Goal: Find specific page/section: Find specific page/section

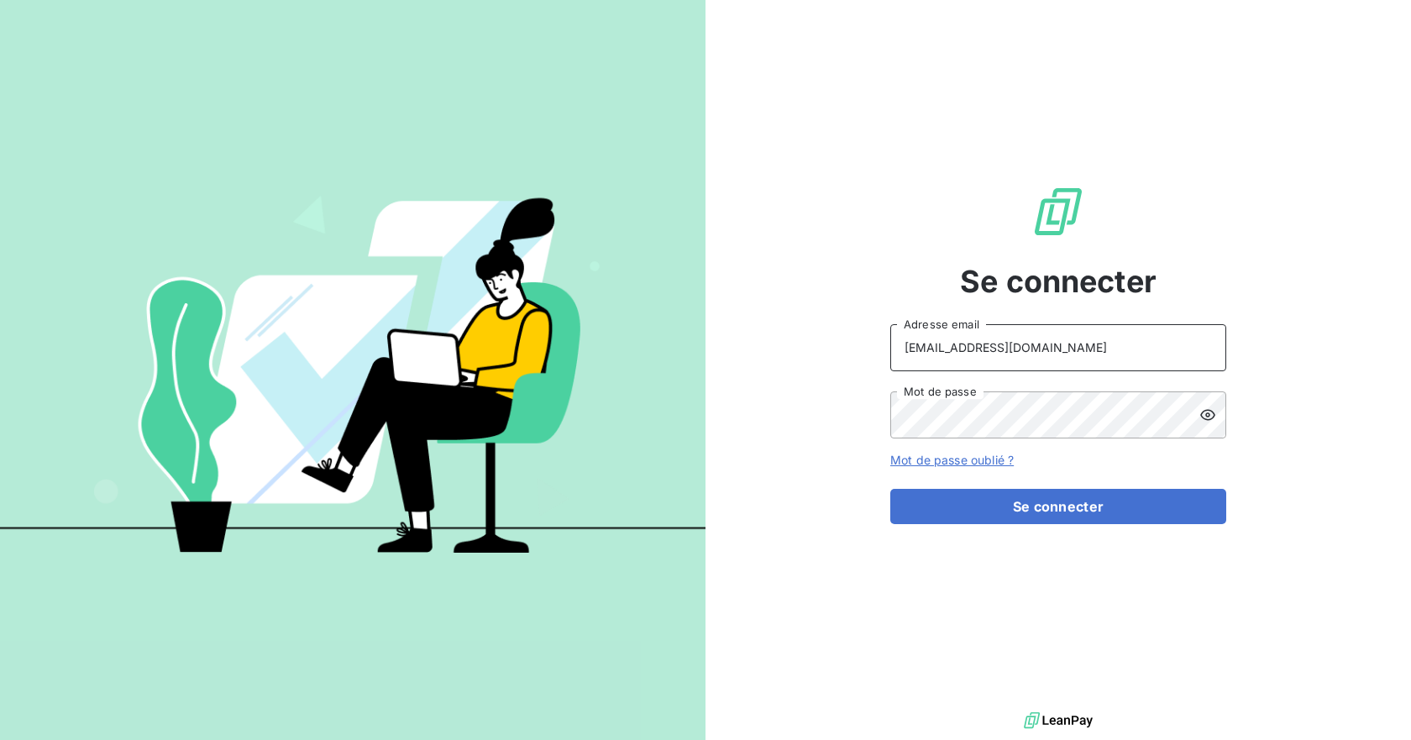
drag, startPoint x: 1142, startPoint y: 339, endPoint x: 1141, endPoint y: 367, distance: 28.6
click at [1142, 339] on input "[EMAIL_ADDRESS][DOMAIN_NAME]" at bounding box center [1059, 347] width 336 height 47
type input "[EMAIL_ADDRESS][DOMAIN_NAME]"
click at [772, 418] on div "Se connecter [EMAIL_ADDRESS][DOMAIN_NAME] Adresse email Mot de passe Mot de pas…" at bounding box center [1059, 354] width 706 height 708
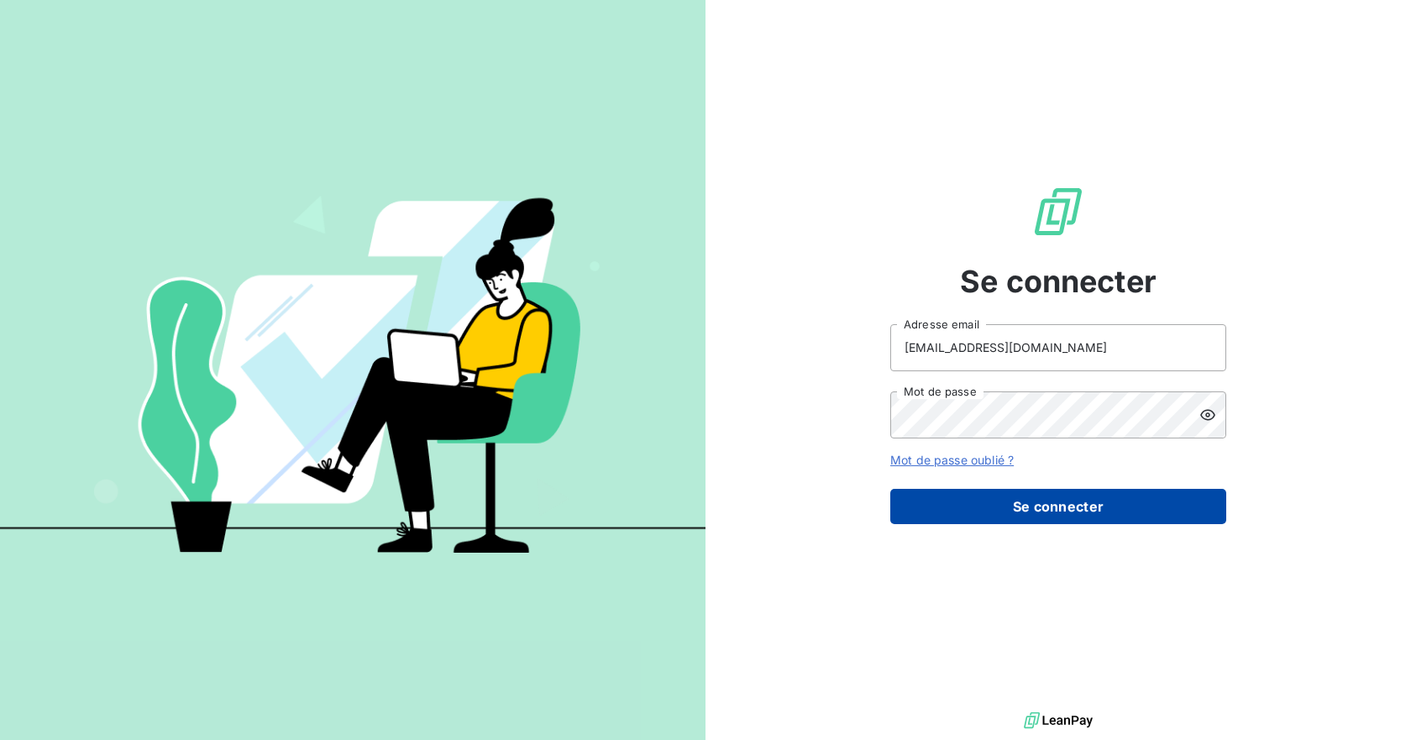
click at [1045, 504] on button "Se connecter" at bounding box center [1059, 506] width 336 height 35
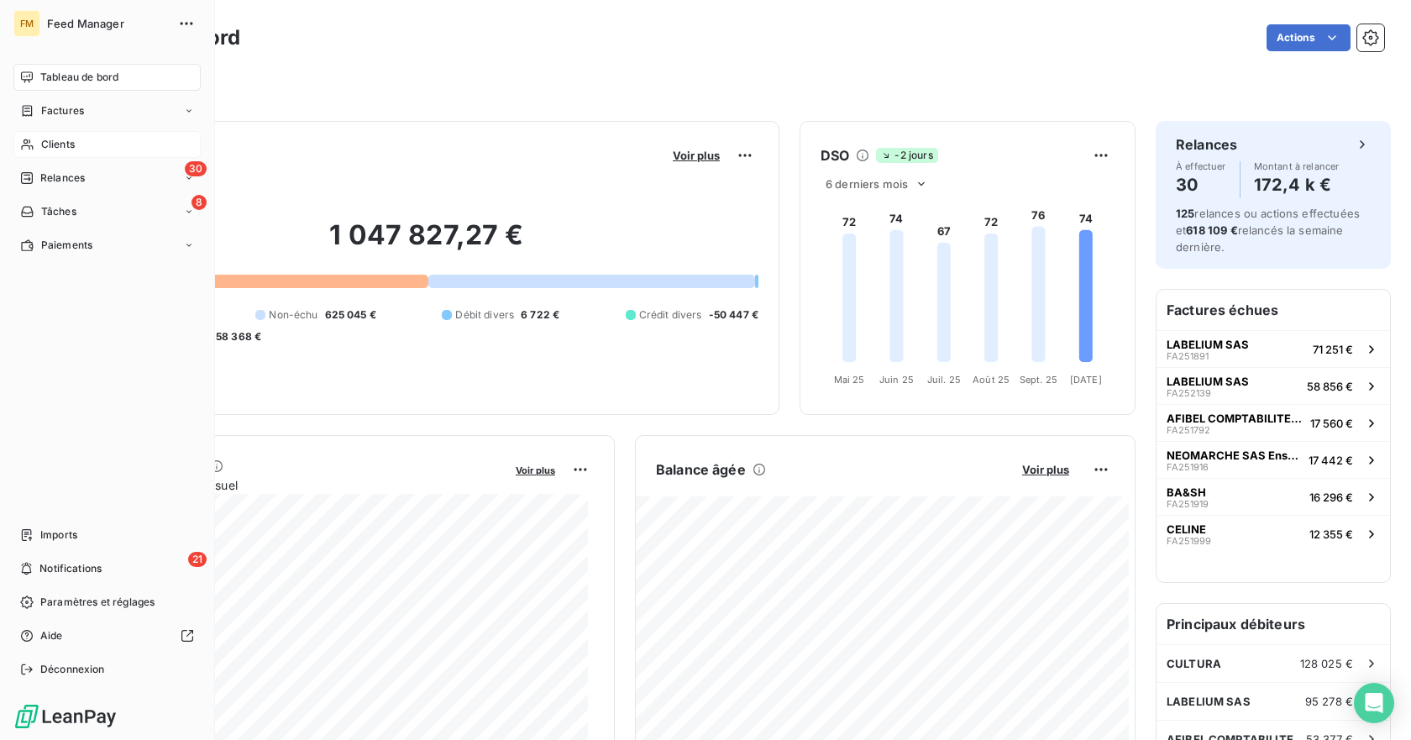
click at [69, 143] on span "Clients" at bounding box center [58, 144] width 34 height 15
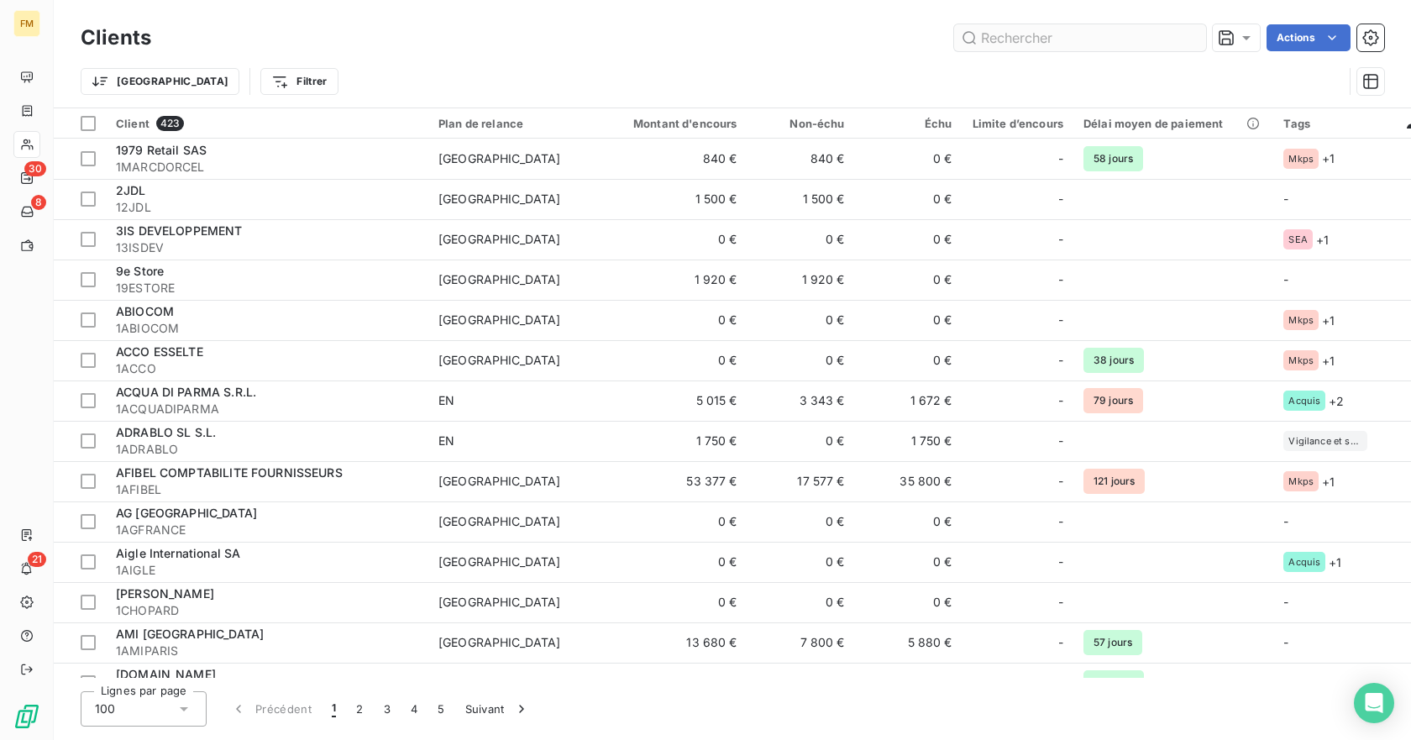
click at [1102, 35] on input "text" at bounding box center [1080, 37] width 252 height 27
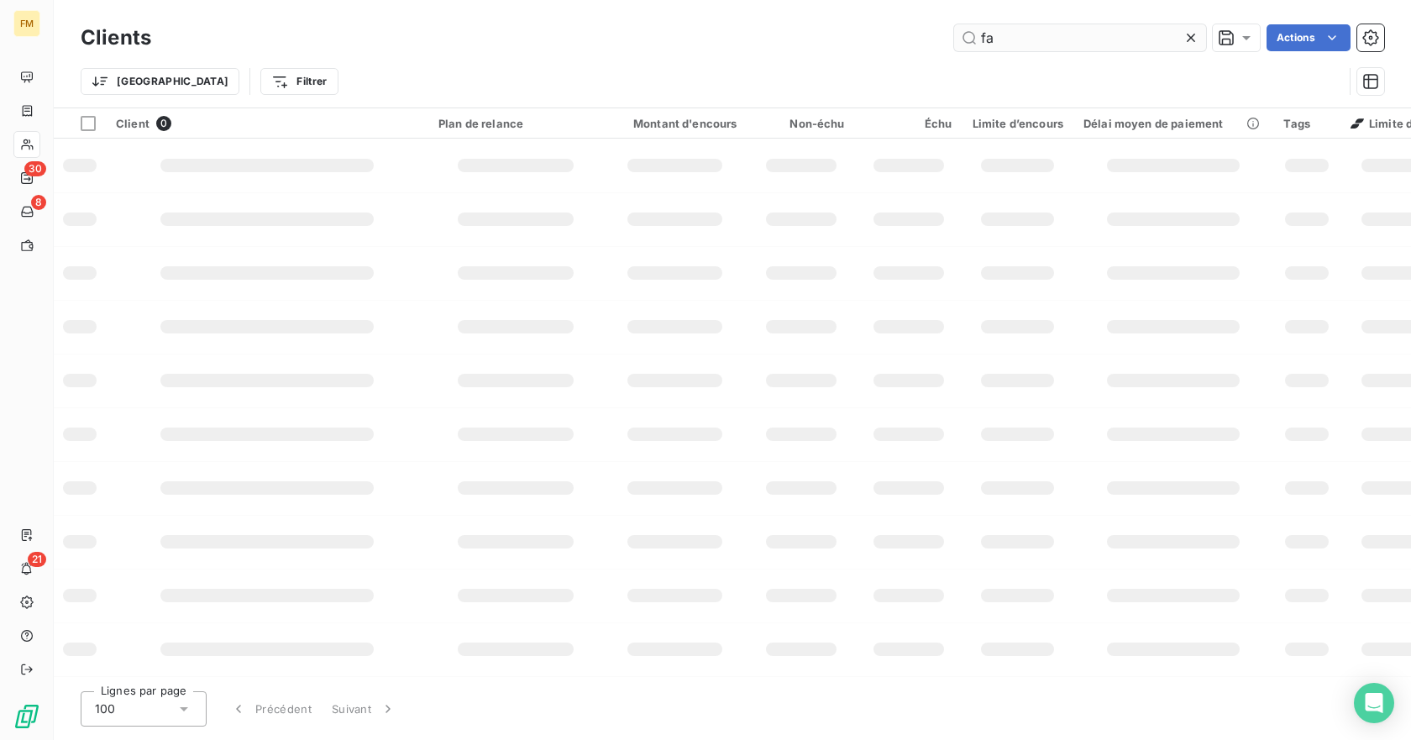
type input "f"
type input "gard"
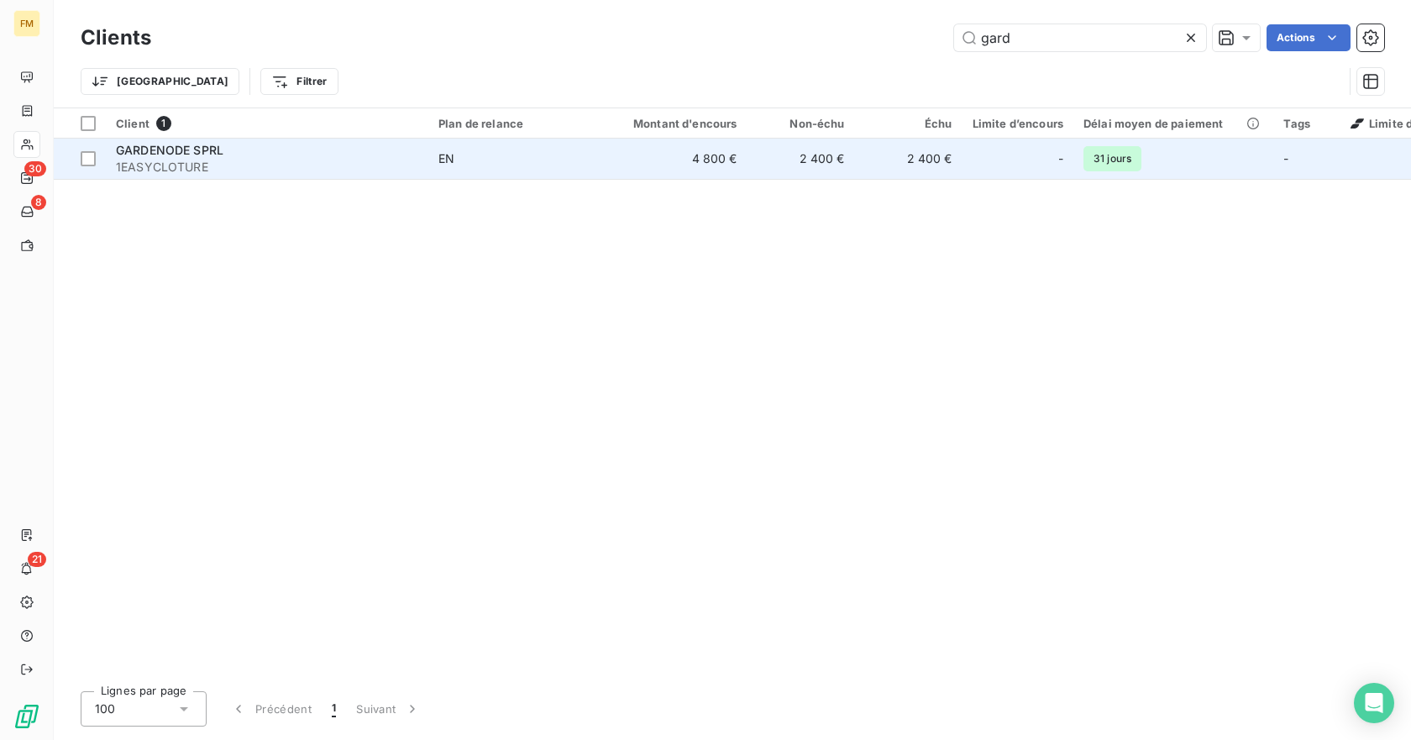
click at [252, 178] on td "GARDENODE SPRL 1EASYCLOTURE" at bounding box center [267, 159] width 323 height 40
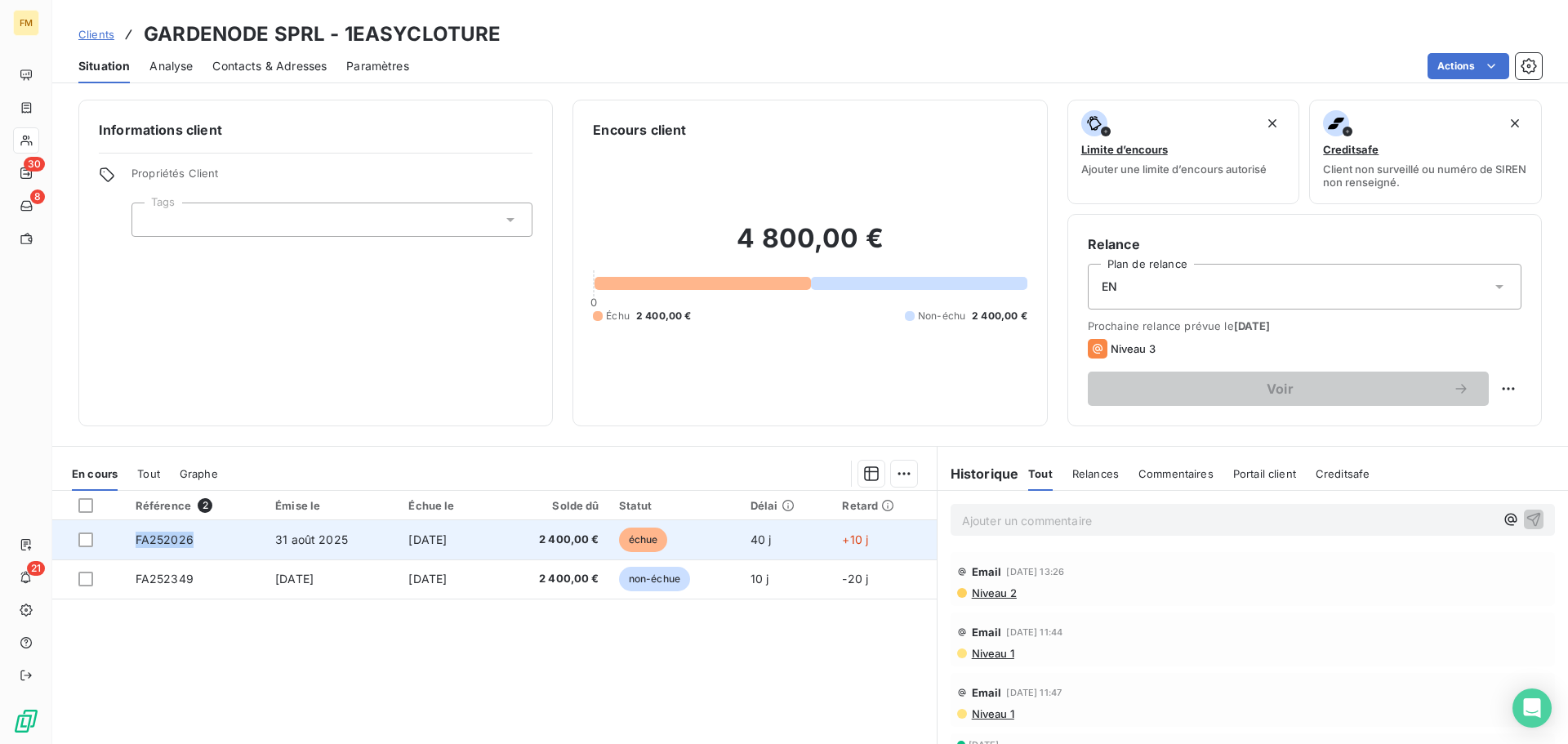
drag, startPoint x: 218, startPoint y: 553, endPoint x: 131, endPoint y: 546, distance: 87.3
click at [131, 546] on td "FA252026" at bounding box center [195, 540] width 140 height 39
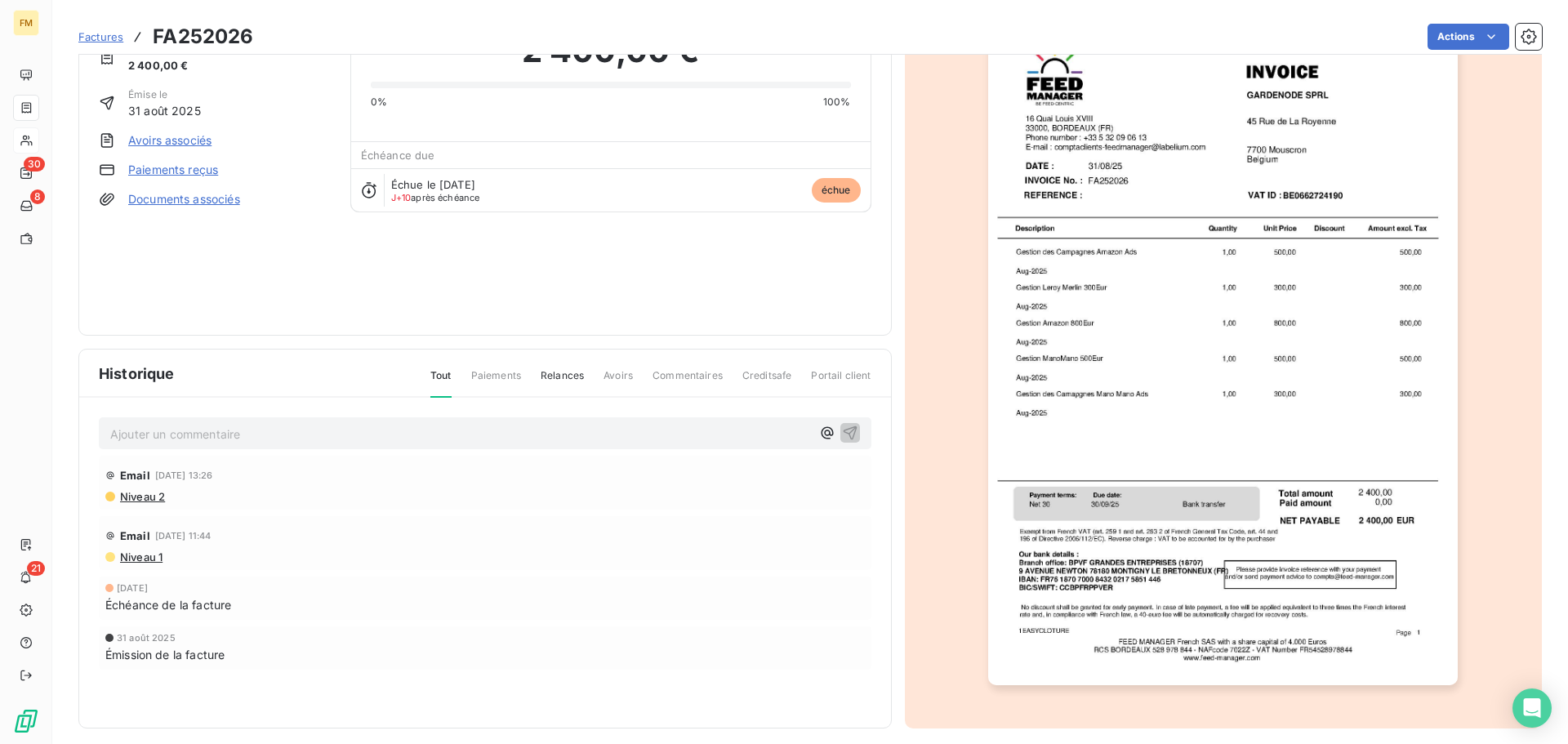
scroll to position [98, 0]
